Goal: Information Seeking & Learning: Learn about a topic

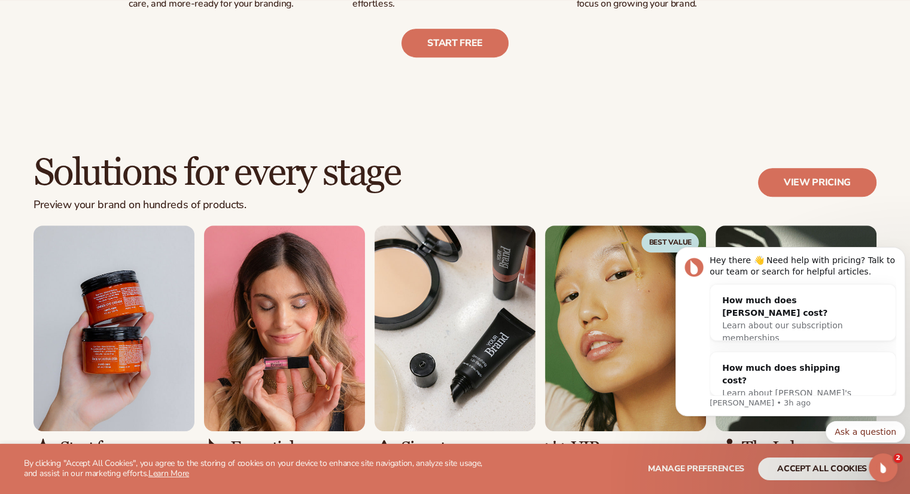
scroll to position [618, 0]
click at [776, 320] on div "Learn about our subscription memberships" at bounding box center [791, 332] width 138 height 25
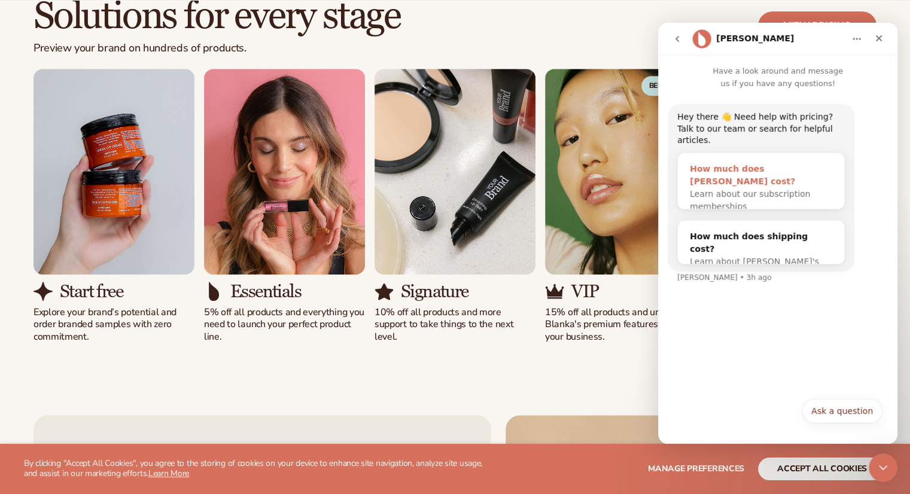
scroll to position [776, 0]
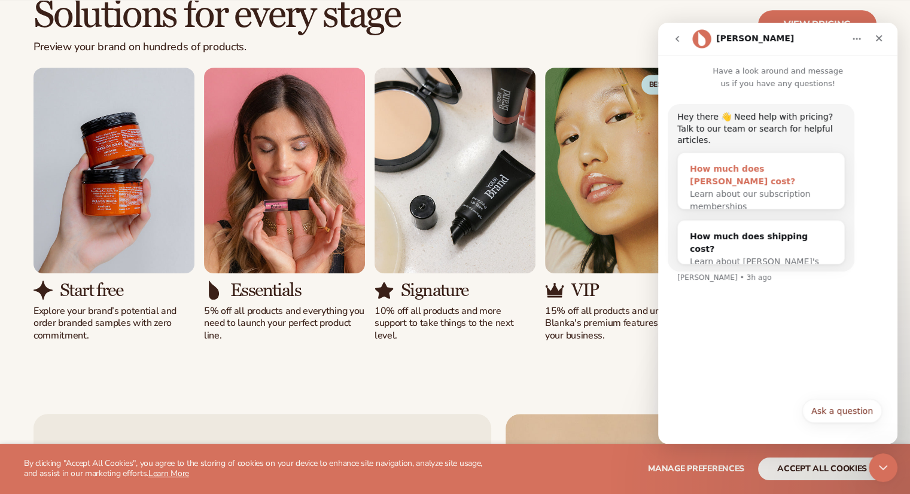
click at [774, 188] on div "Learn about our subscription memberships" at bounding box center [761, 200] width 142 height 25
click at [748, 188] on div "Learn about our subscription memberships" at bounding box center [761, 200] width 142 height 25
click at [883, 36] on icon "Close" at bounding box center [879, 39] width 10 height 10
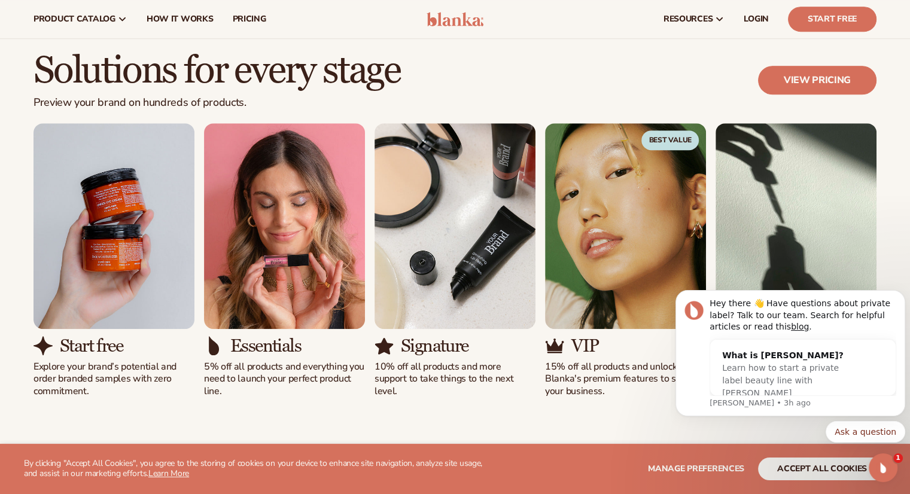
scroll to position [719, 0]
click at [766, 66] on div "View pricing" at bounding box center [817, 80] width 118 height 29
click at [778, 76] on link "View pricing" at bounding box center [817, 80] width 118 height 29
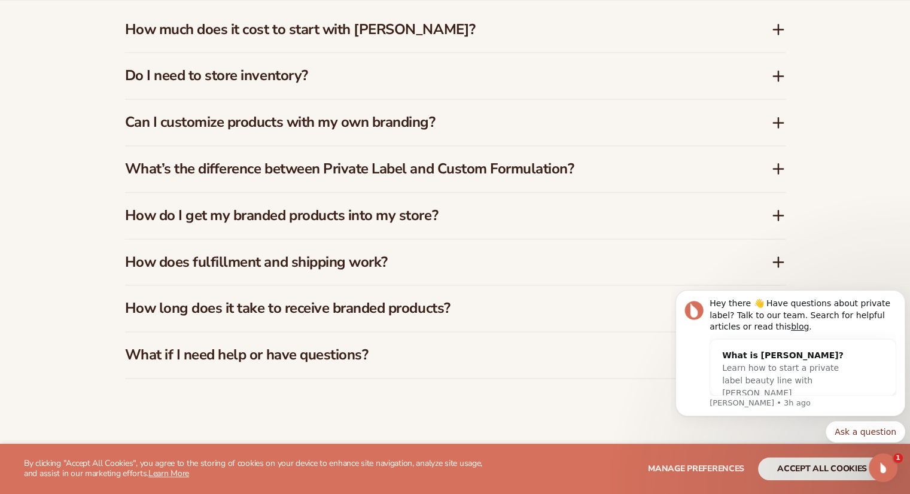
scroll to position [1836, 0]
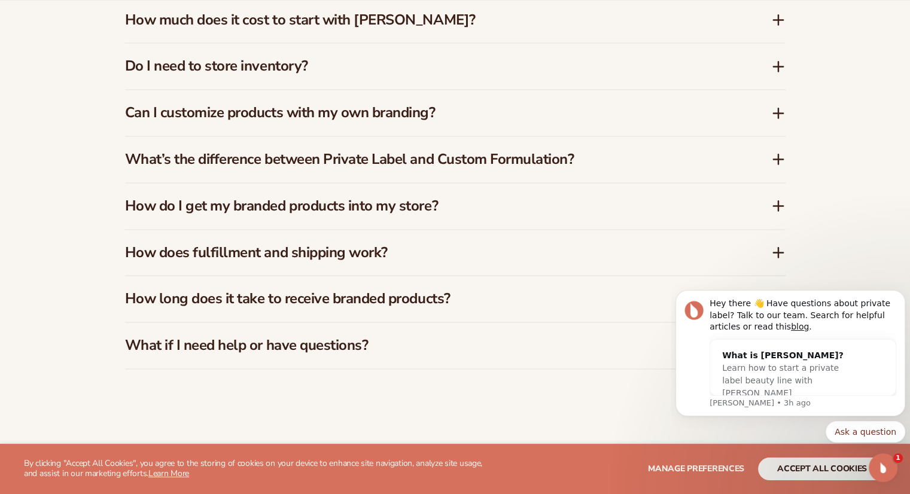
click at [543, 122] on div "Can I customize products with my own branding?" at bounding box center [455, 113] width 661 height 46
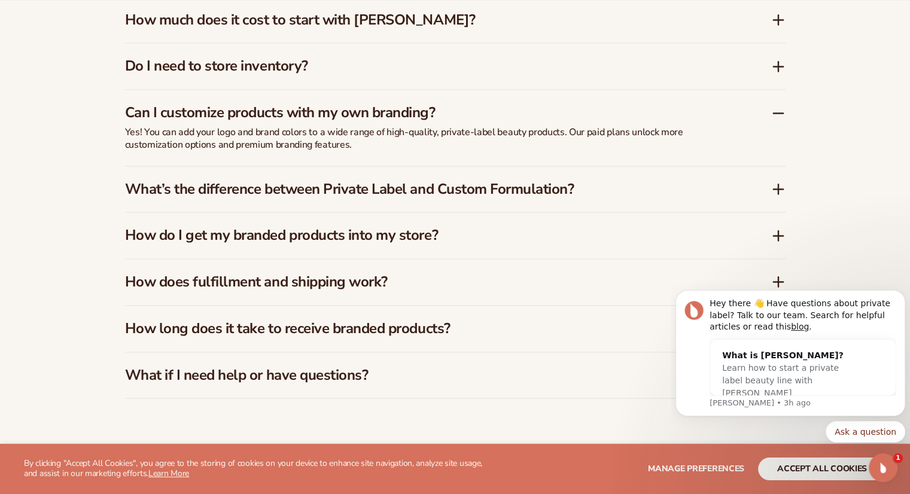
click at [527, 190] on h3 "What’s the difference between Private Label and Custom Formulation?" at bounding box center [430, 189] width 610 height 17
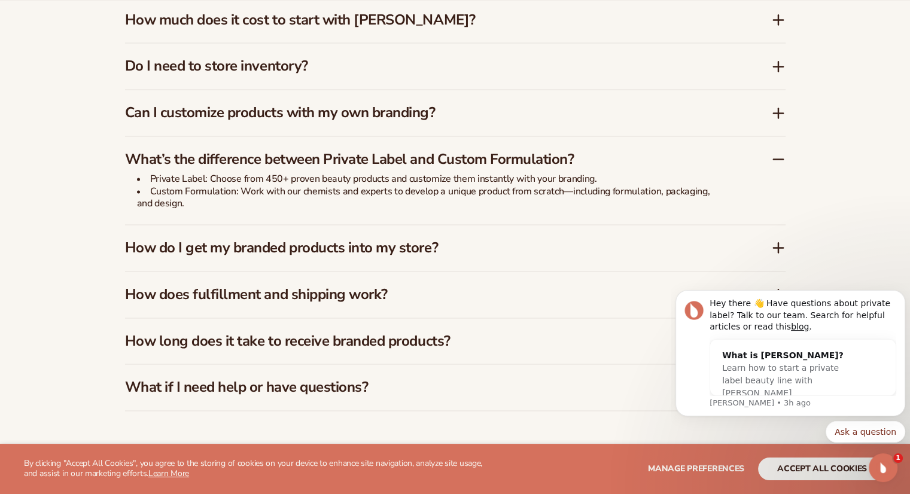
scroll to position [1963, 0]
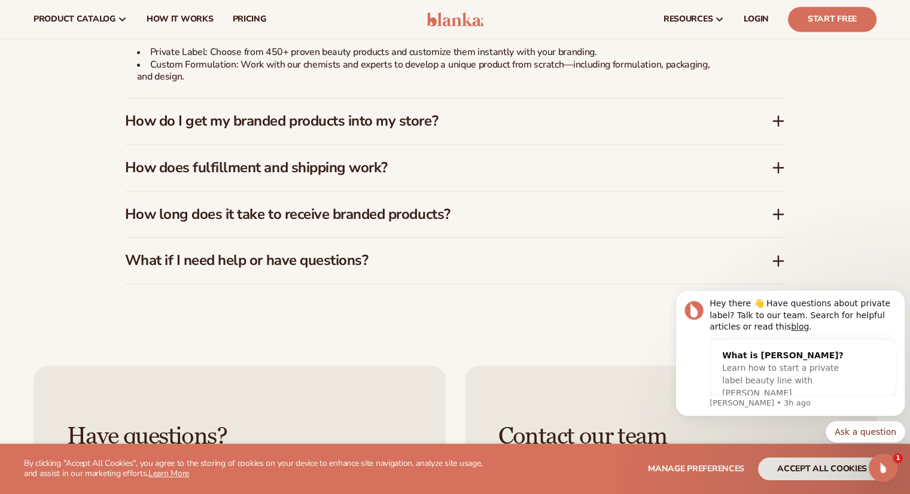
click at [392, 126] on h3 "How do I get my branded products into my store?" at bounding box center [430, 121] width 610 height 17
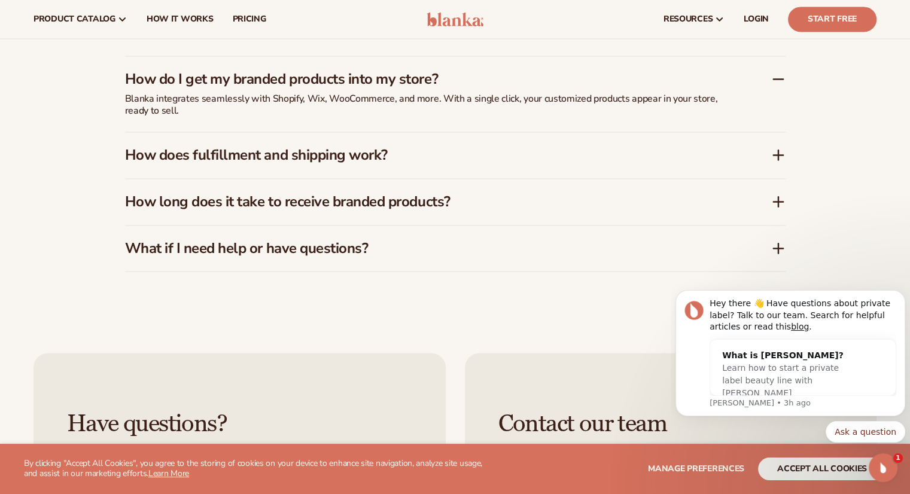
click at [397, 152] on h3 "How does fulfillment and shipping work?" at bounding box center [430, 155] width 610 height 17
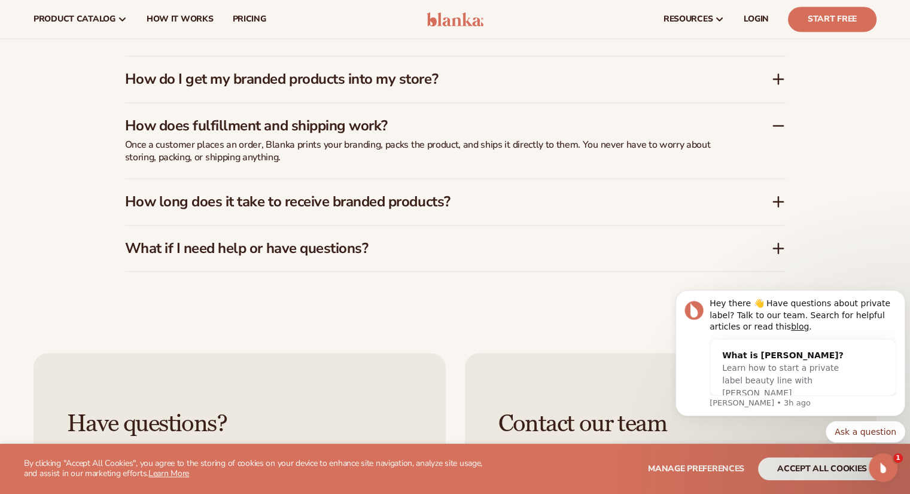
click at [405, 207] on h3 "How long does it take to receive branded products?" at bounding box center [430, 201] width 610 height 17
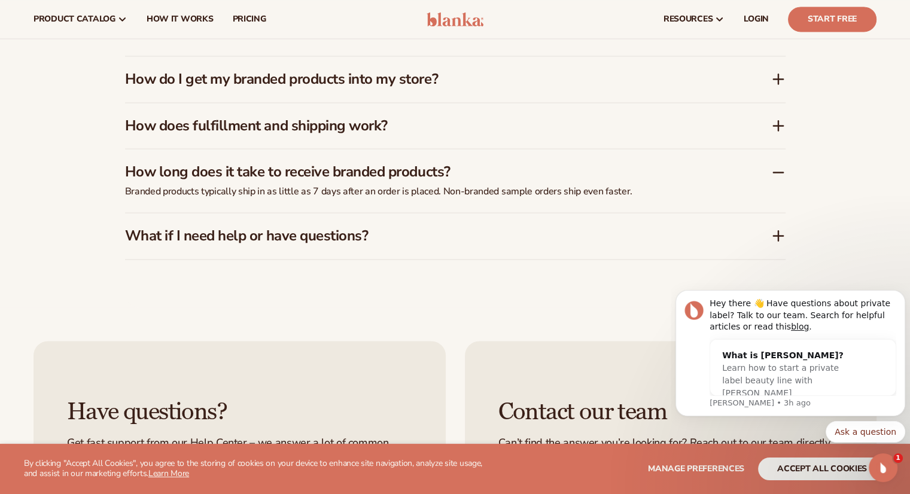
click at [400, 228] on h3 "What if I need help or have questions?" at bounding box center [430, 235] width 610 height 17
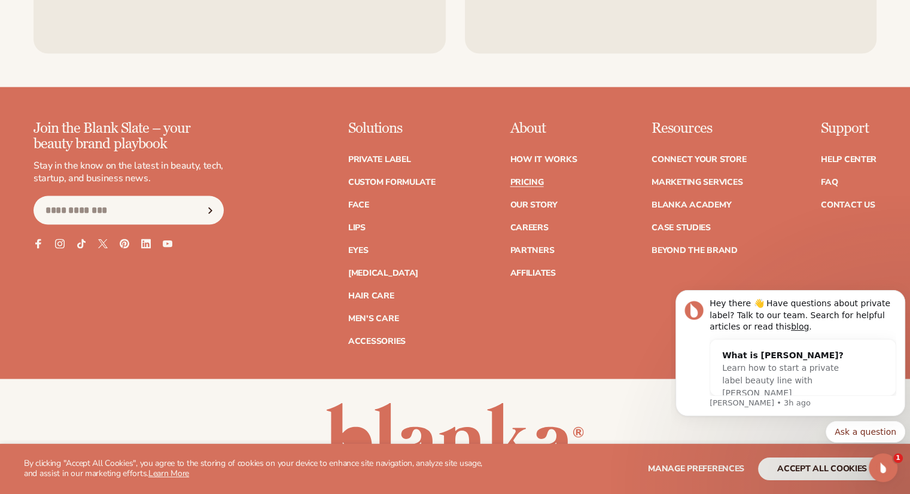
scroll to position [2497, 0]
click at [362, 224] on link "Lips" at bounding box center [356, 228] width 17 height 8
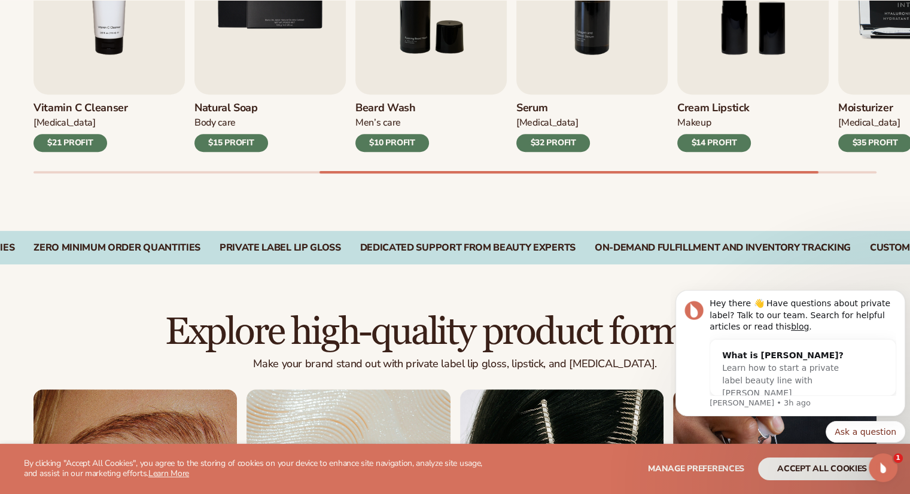
scroll to position [530, 0]
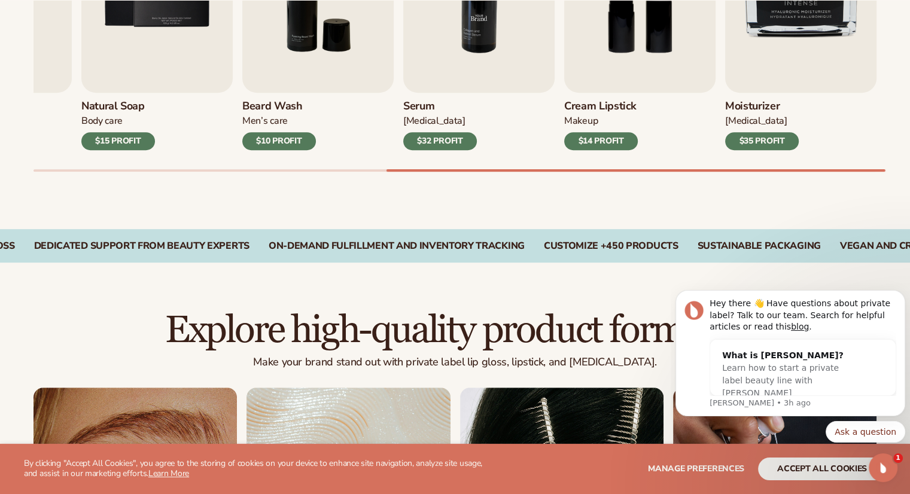
click at [436, 132] on div "$32 PROFIT" at bounding box center [440, 141] width 74 height 18
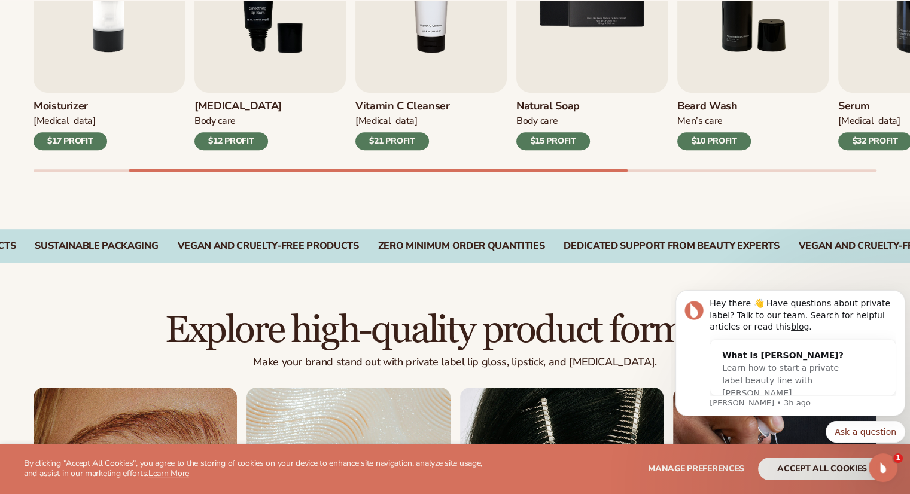
click at [390, 187] on div "Best sellers Private label lip gloss, lipstick, and lip balm to start your beau…" at bounding box center [455, 10] width 910 height 438
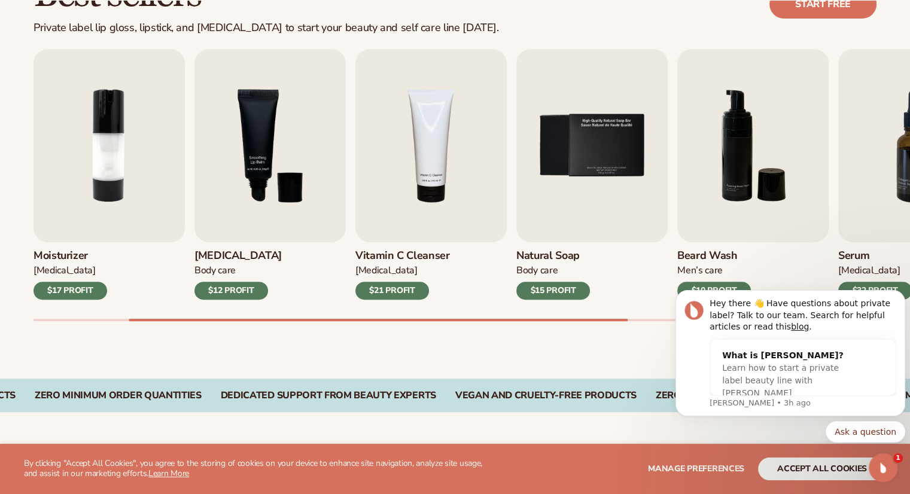
scroll to position [382, 0]
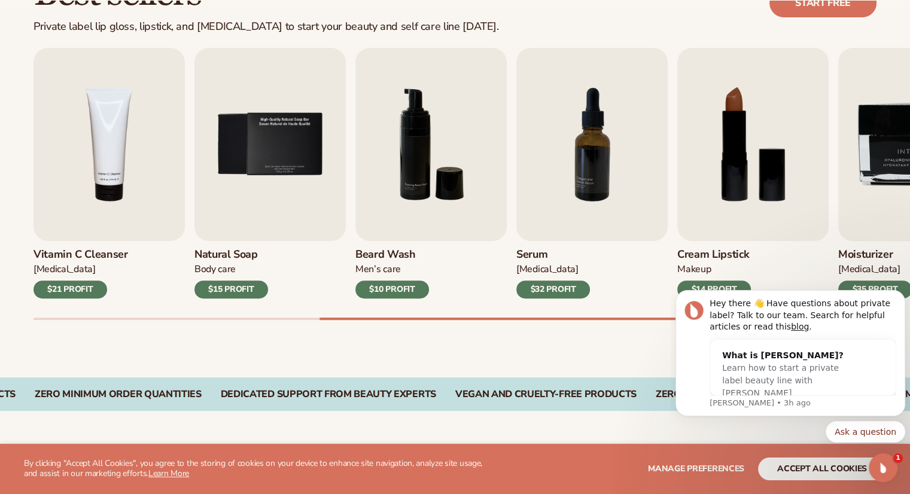
click at [596, 329] on div "Best sellers Private label lip gloss, lipstick, and lip balm to start your beau…" at bounding box center [455, 159] width 910 height 438
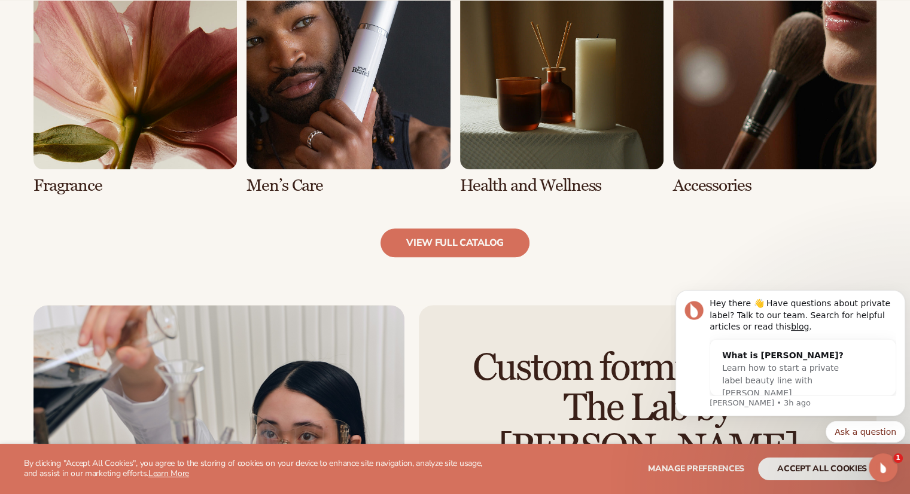
scroll to position [1207, 0]
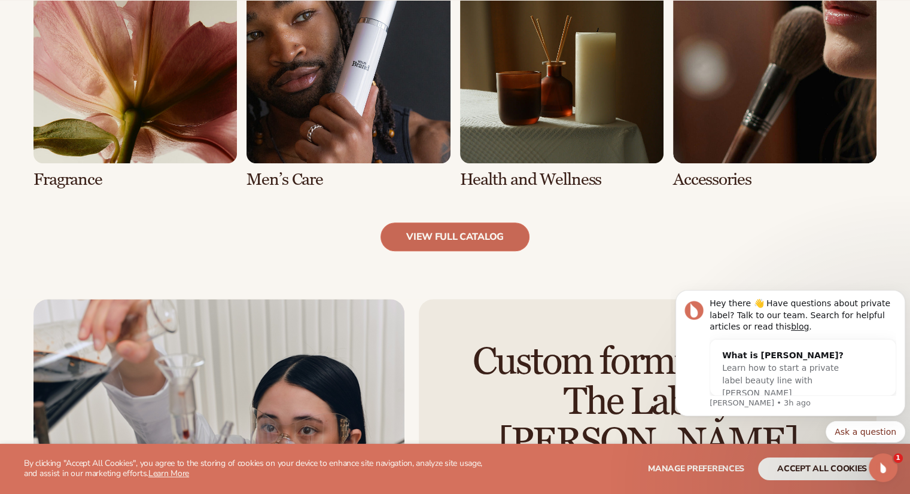
click at [390, 242] on link "view full catalog" at bounding box center [455, 237] width 149 height 29
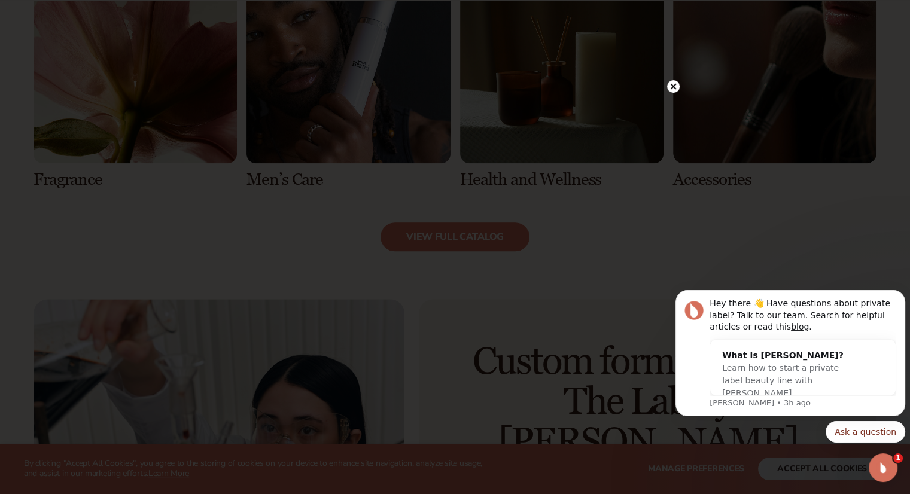
click at [669, 86] on circle at bounding box center [673, 86] width 13 height 13
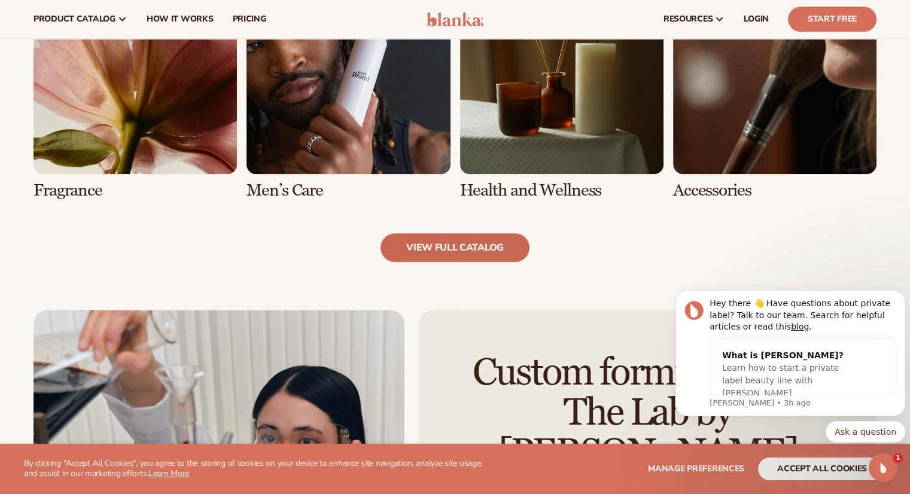
scroll to position [1185, 0]
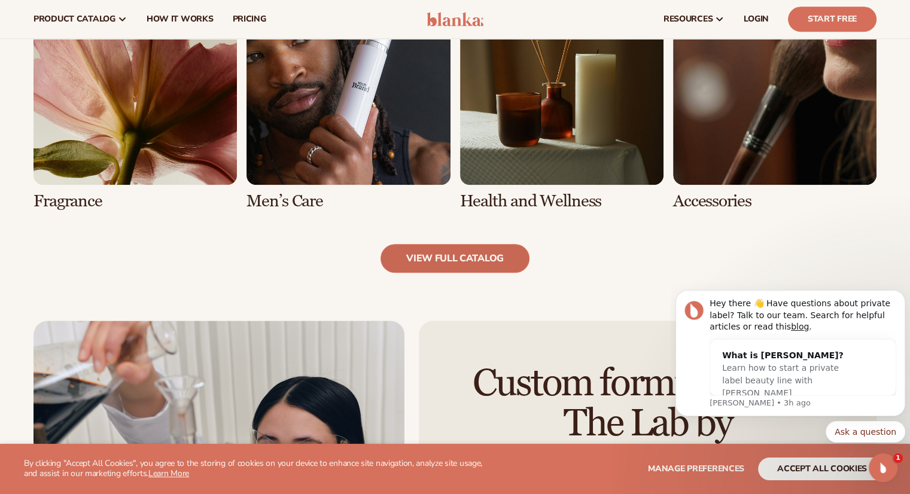
click at [445, 254] on link "view full catalog" at bounding box center [455, 258] width 149 height 29
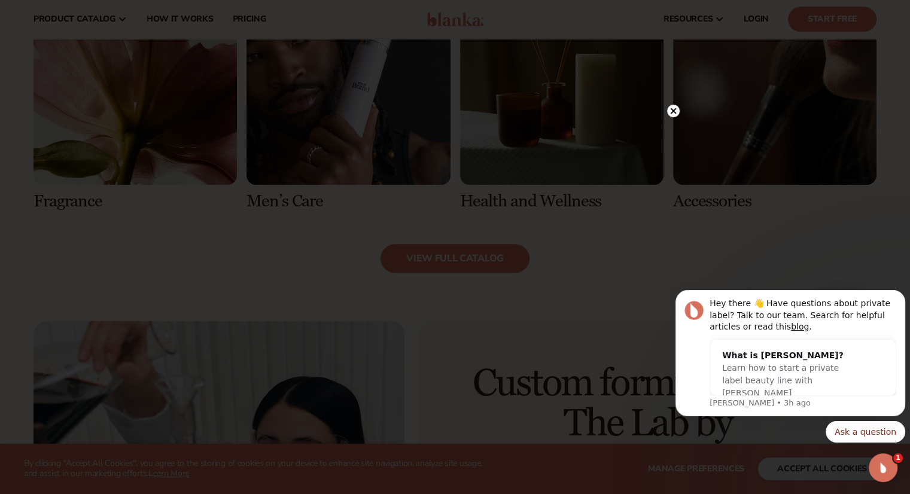
click at [673, 113] on circle at bounding box center [673, 111] width 13 height 13
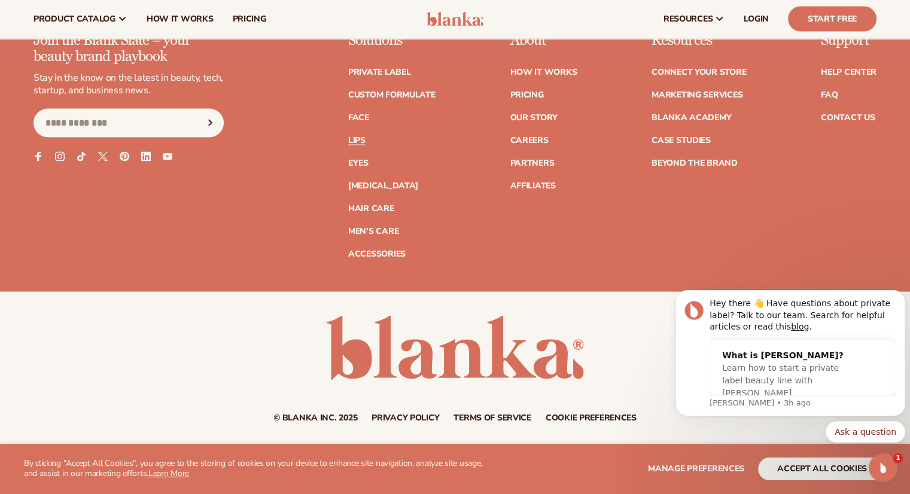
scroll to position [2415, 0]
